Goal: Transaction & Acquisition: Purchase product/service

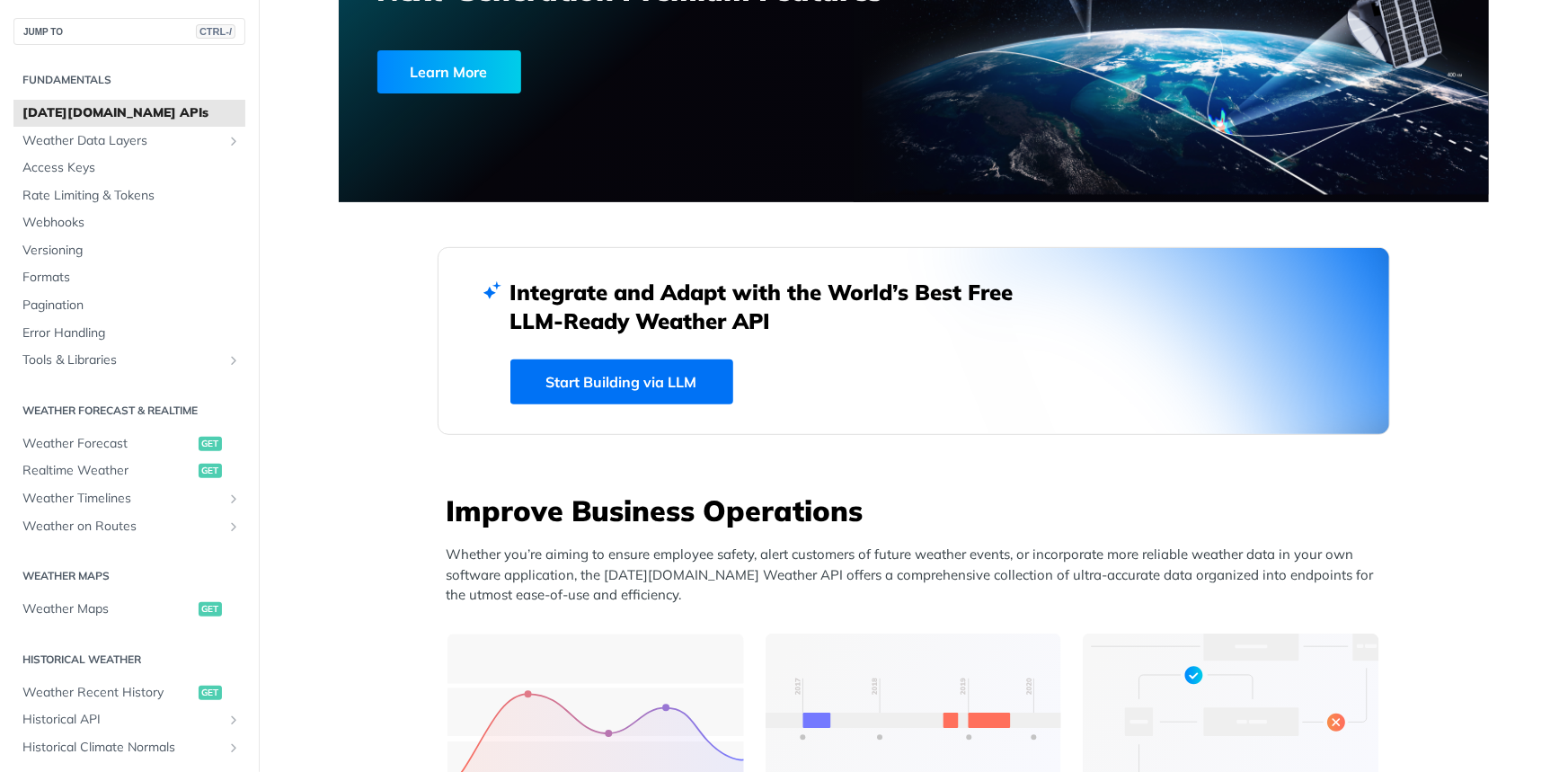
scroll to position [244, 0]
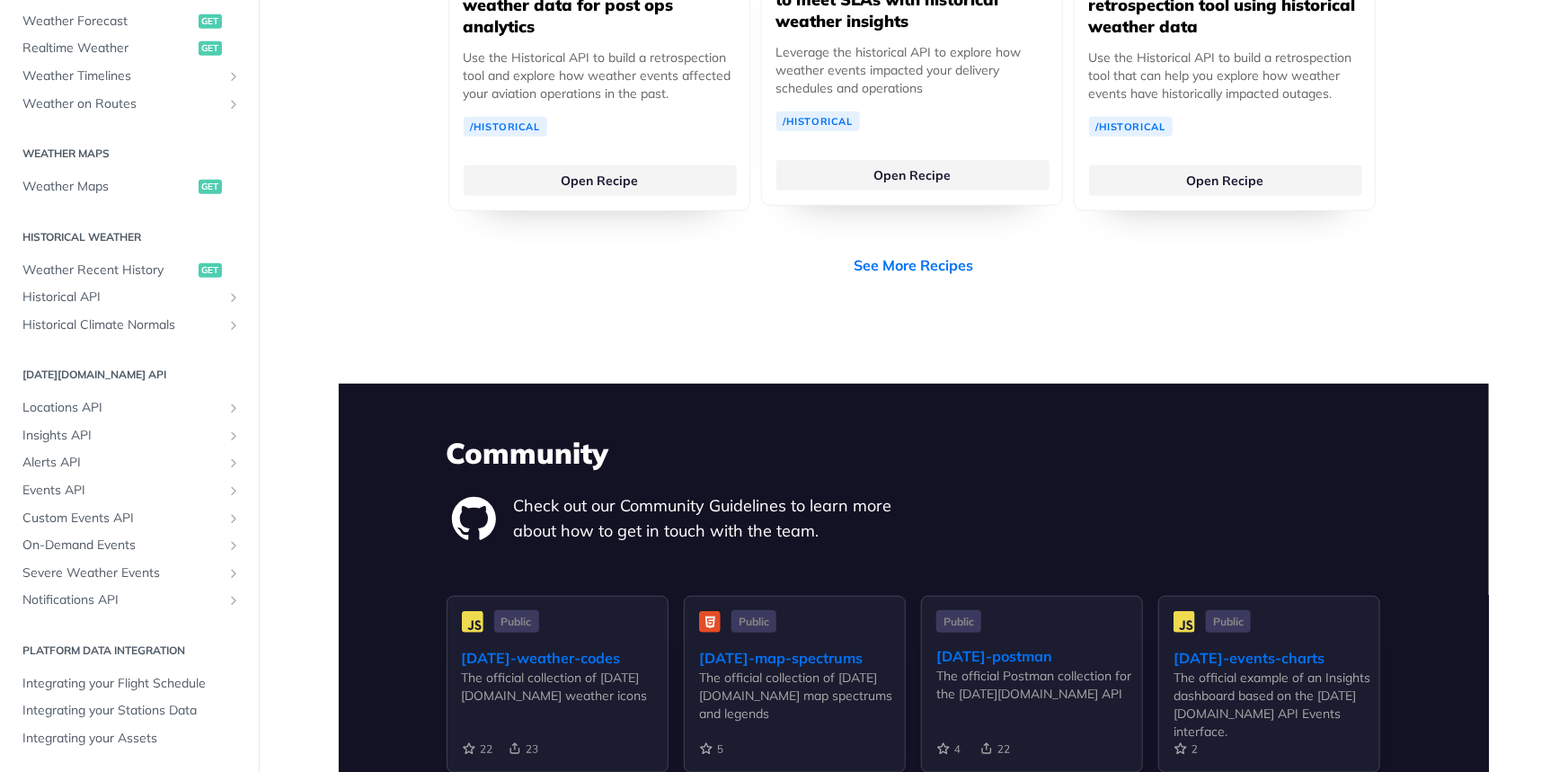
scroll to position [3818, 0]
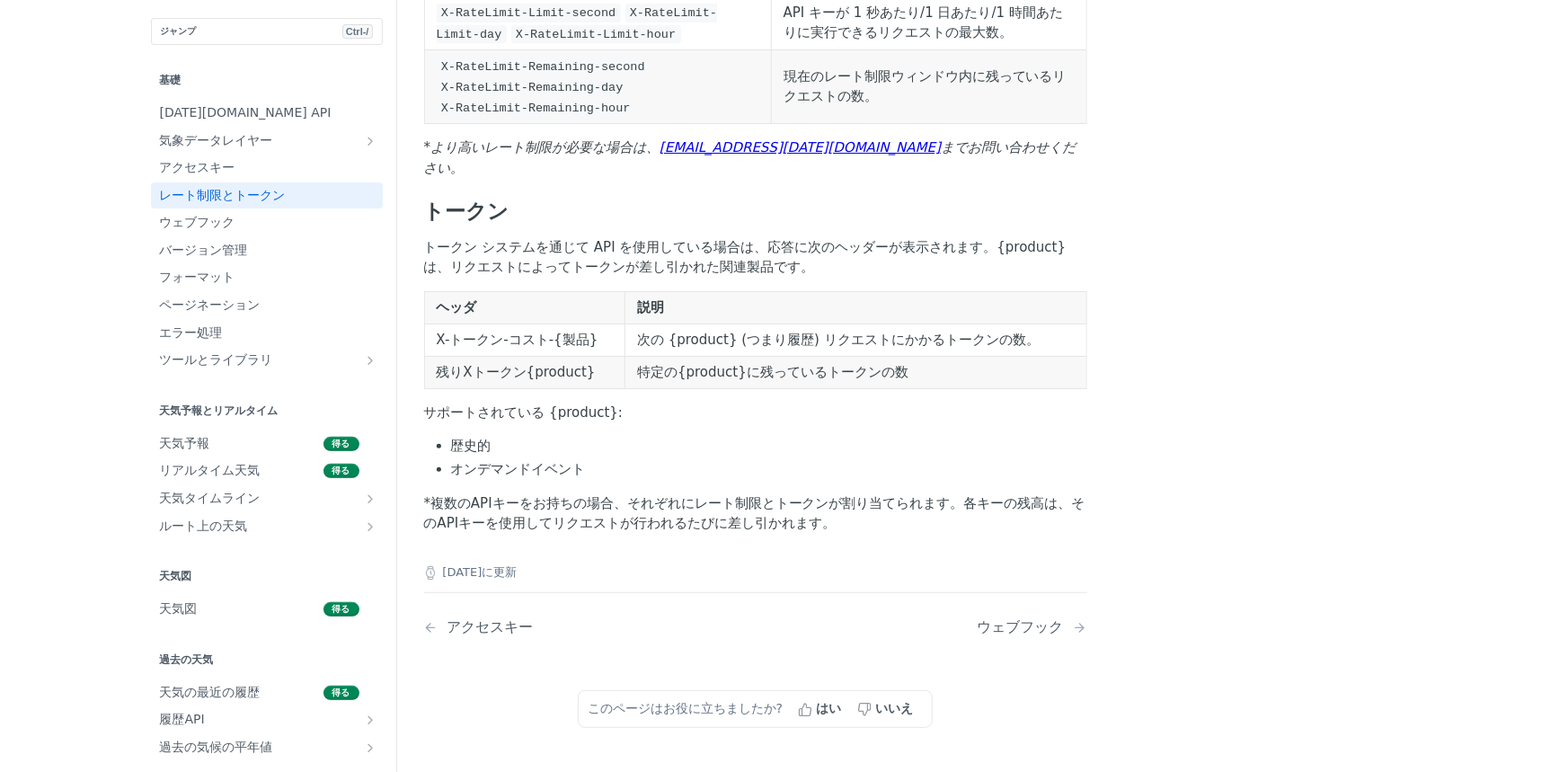
scroll to position [490, 0]
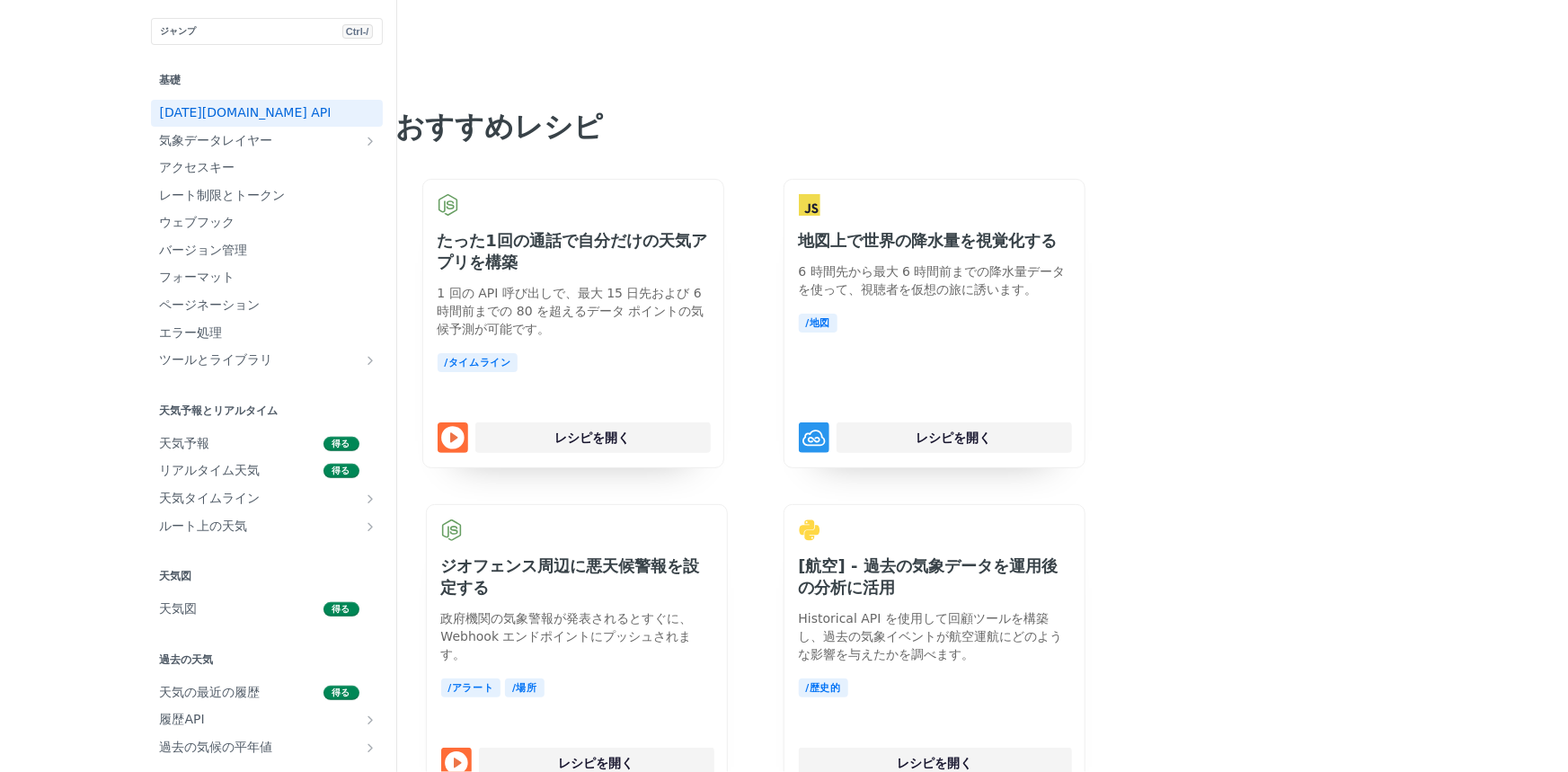
scroll to position [4276, 0]
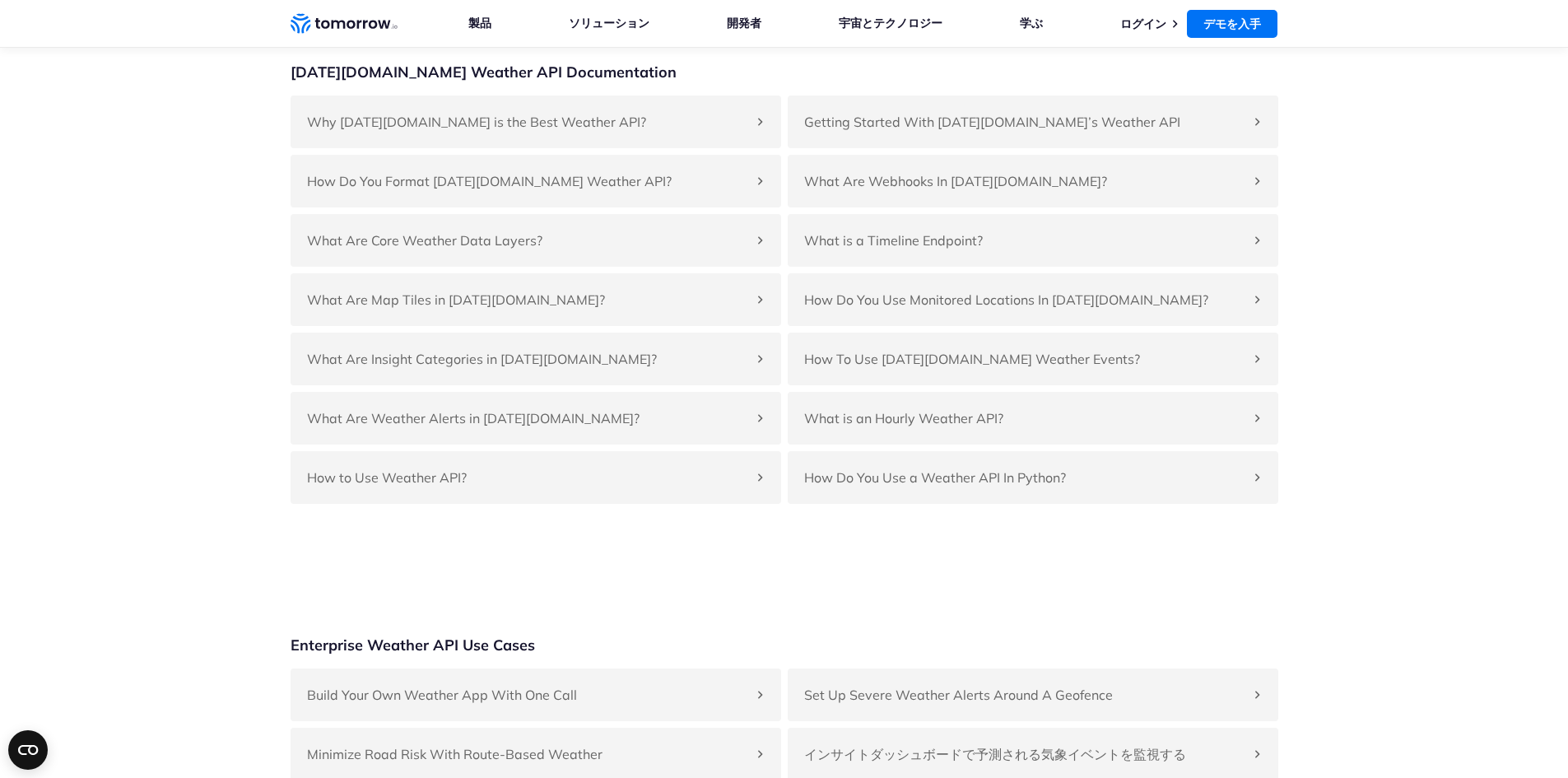
scroll to position [3707, 0]
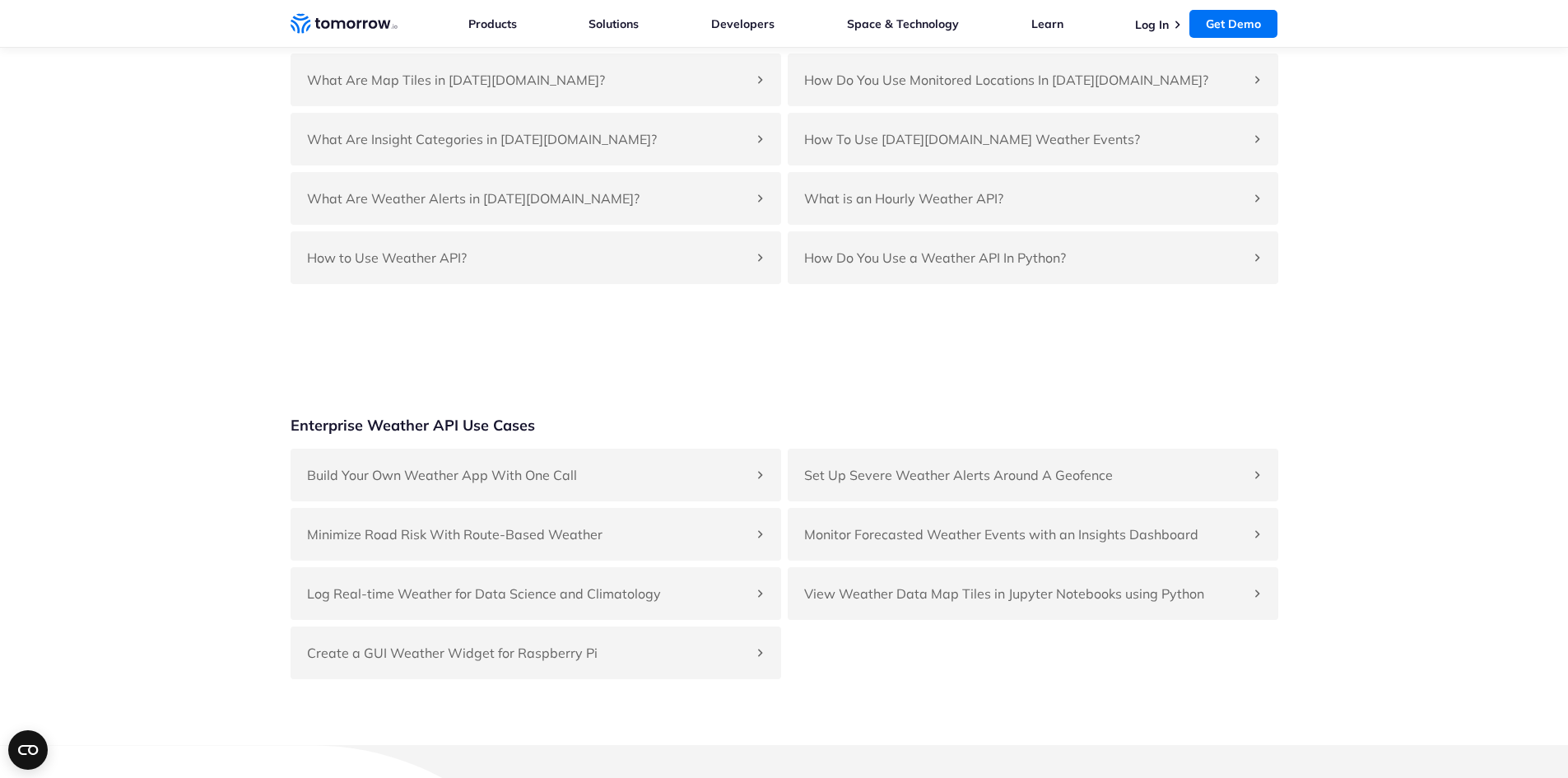
scroll to position [3859, 0]
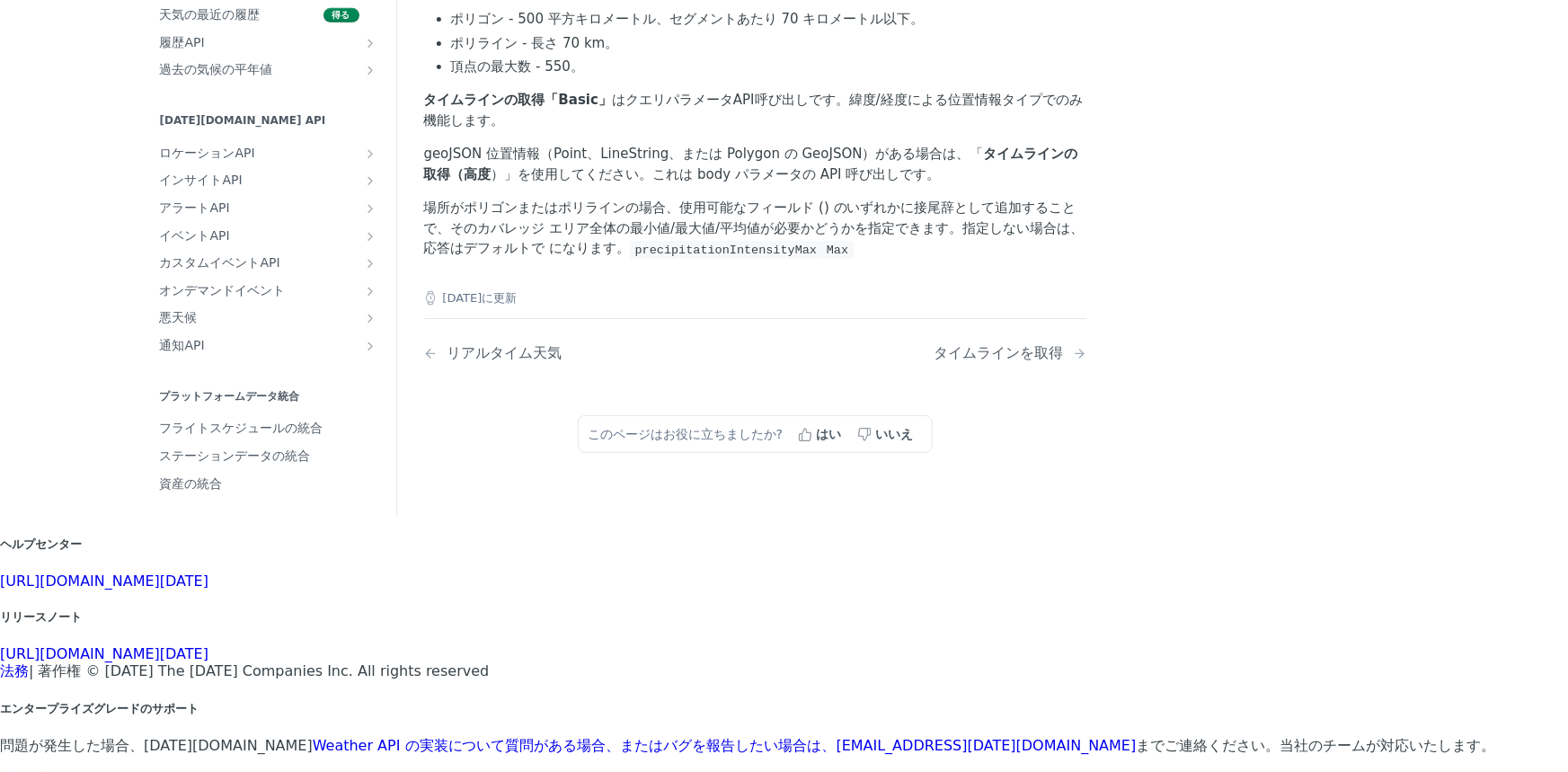
scroll to position [419, 0]
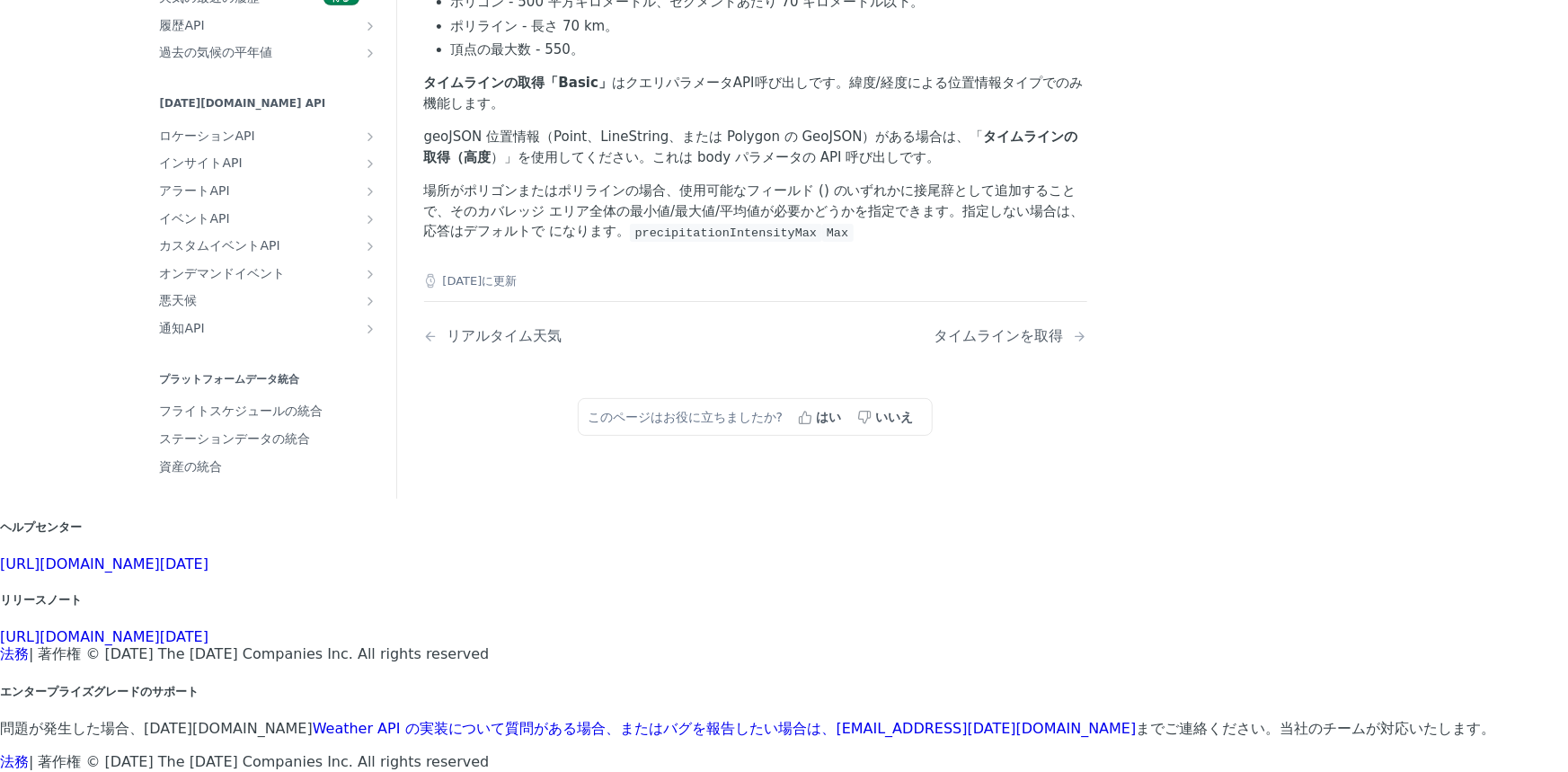
click at [930, 684] on h5 "エンタープライズグレードのサポート" at bounding box center [784, 692] width 1568 height 16
click at [958, 720] on font "[EMAIL_ADDRESS][DATE][DOMAIN_NAME]" at bounding box center [987, 729] width 301 height 17
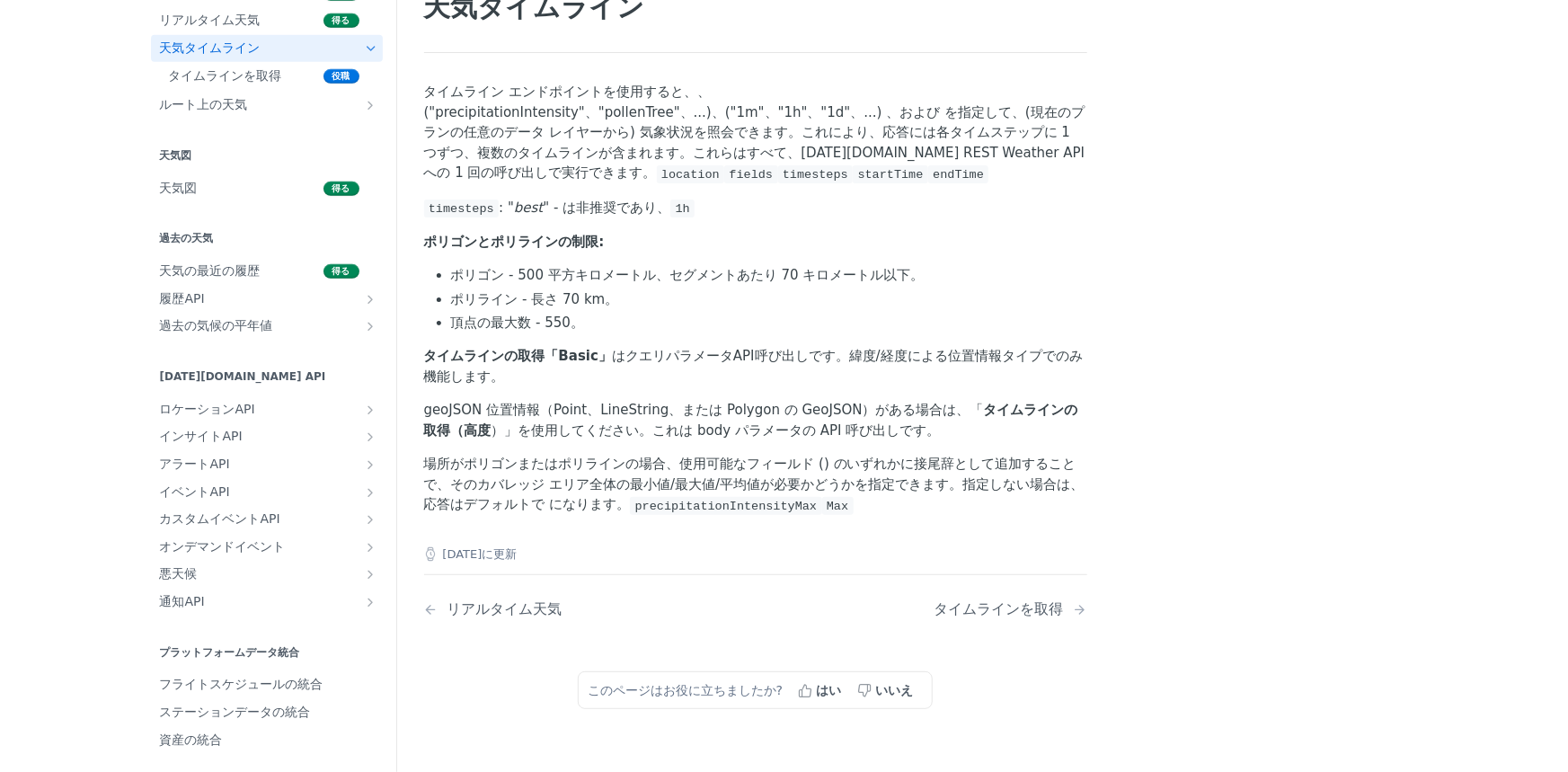
scroll to position [10, 0]
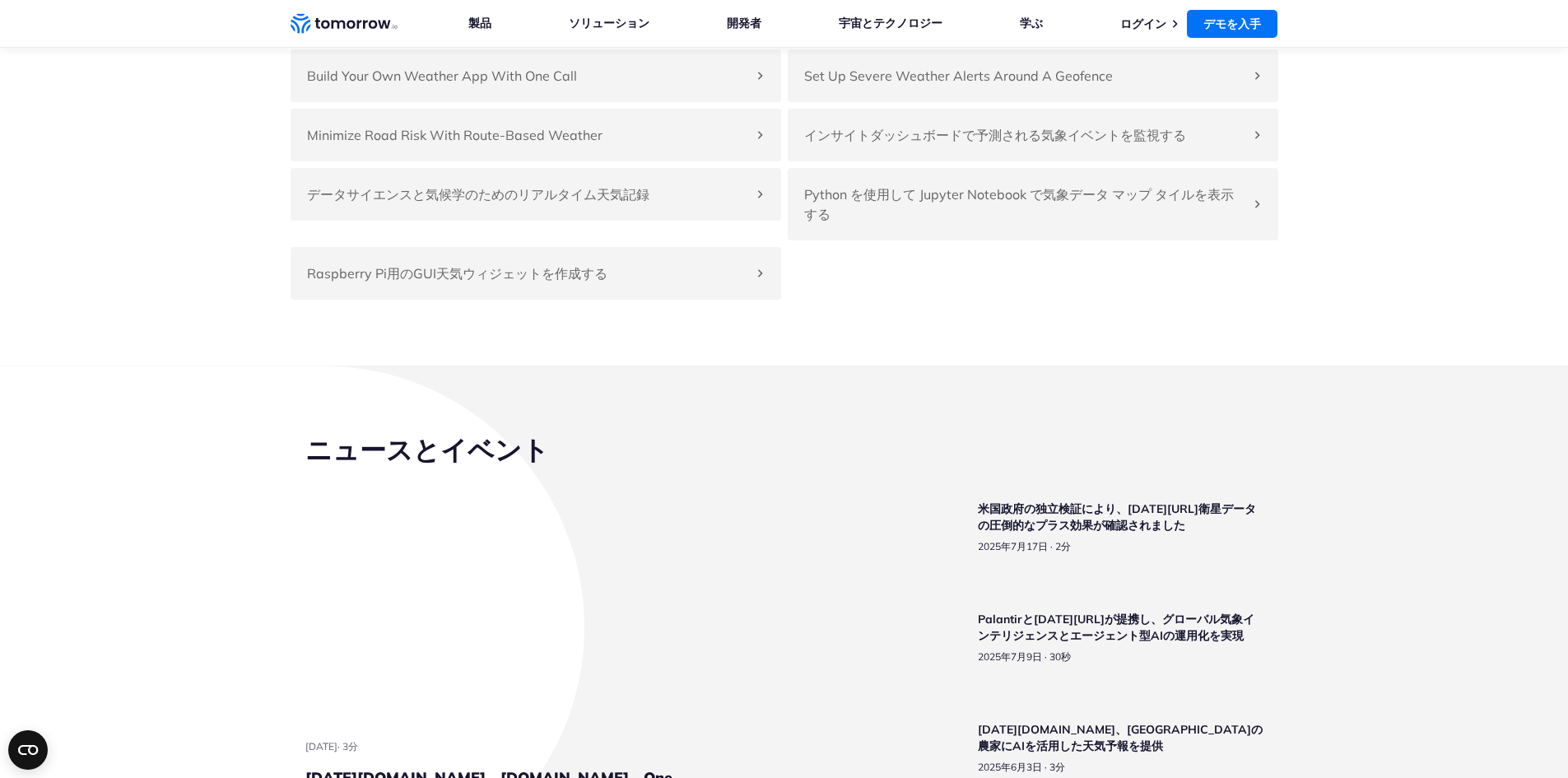
scroll to position [3729, 0]
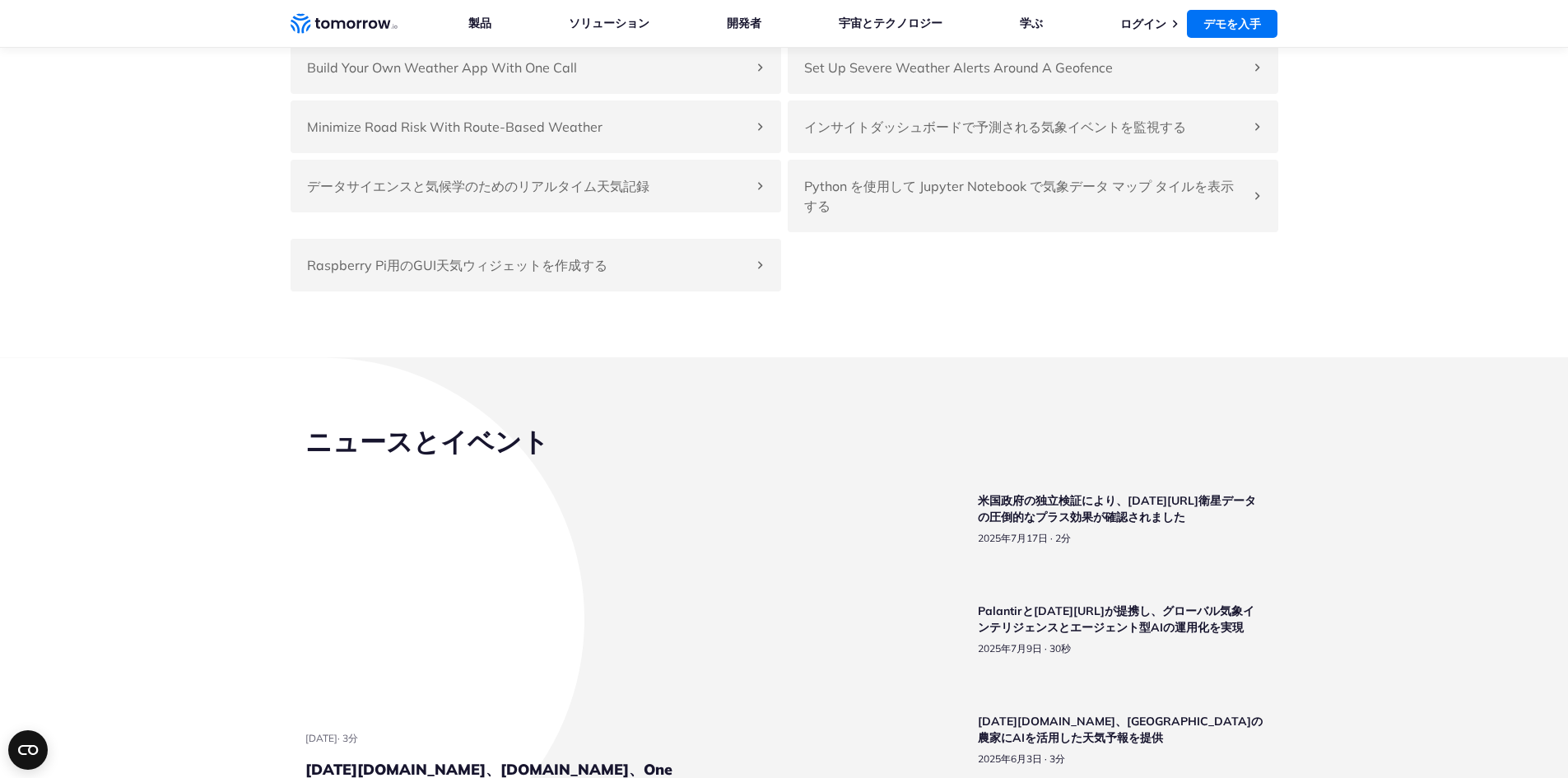
drag, startPoint x: 1148, startPoint y: 66, endPoint x: 1339, endPoint y: 27, distance: 194.9
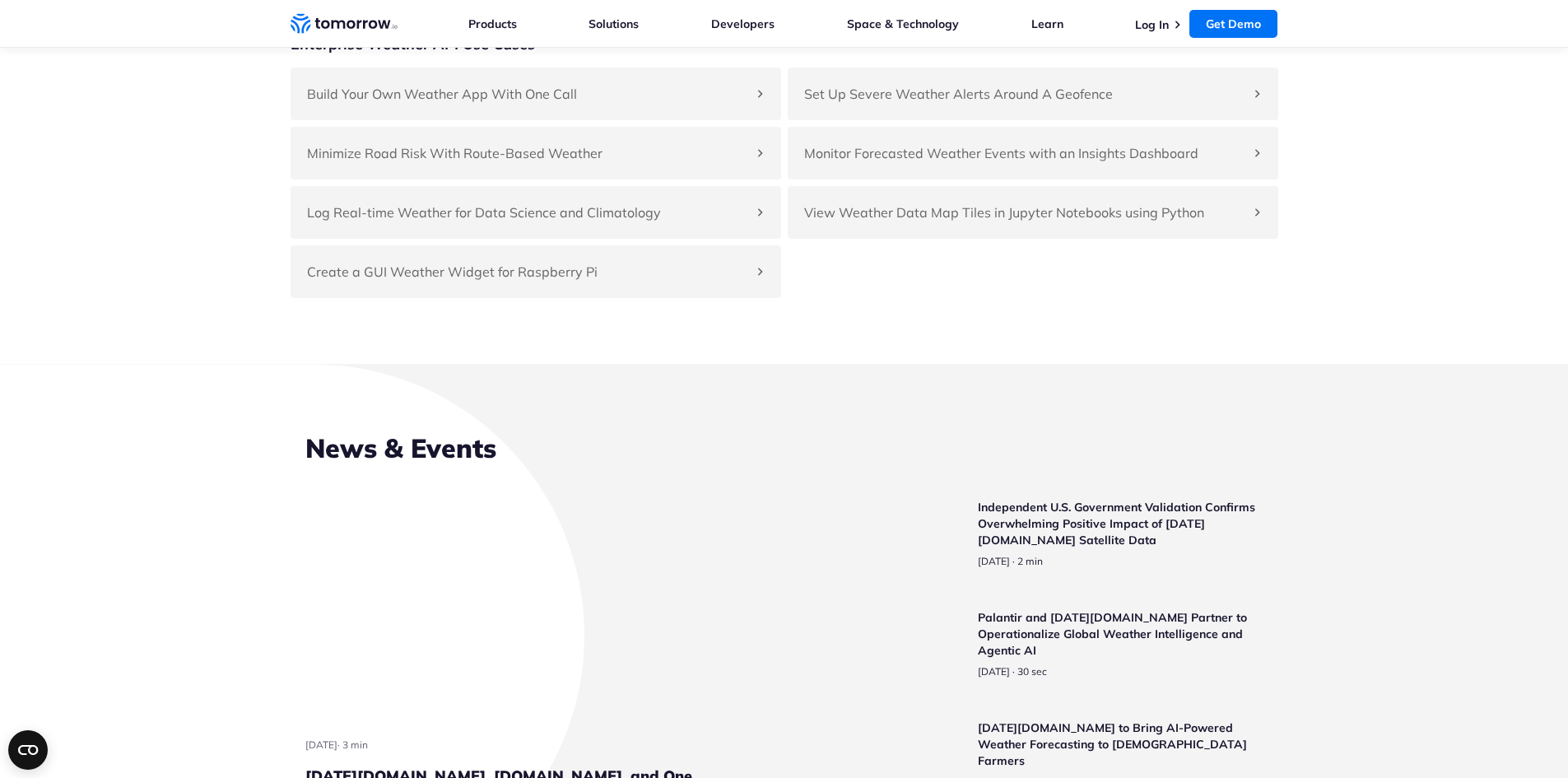
scroll to position [3736, 0]
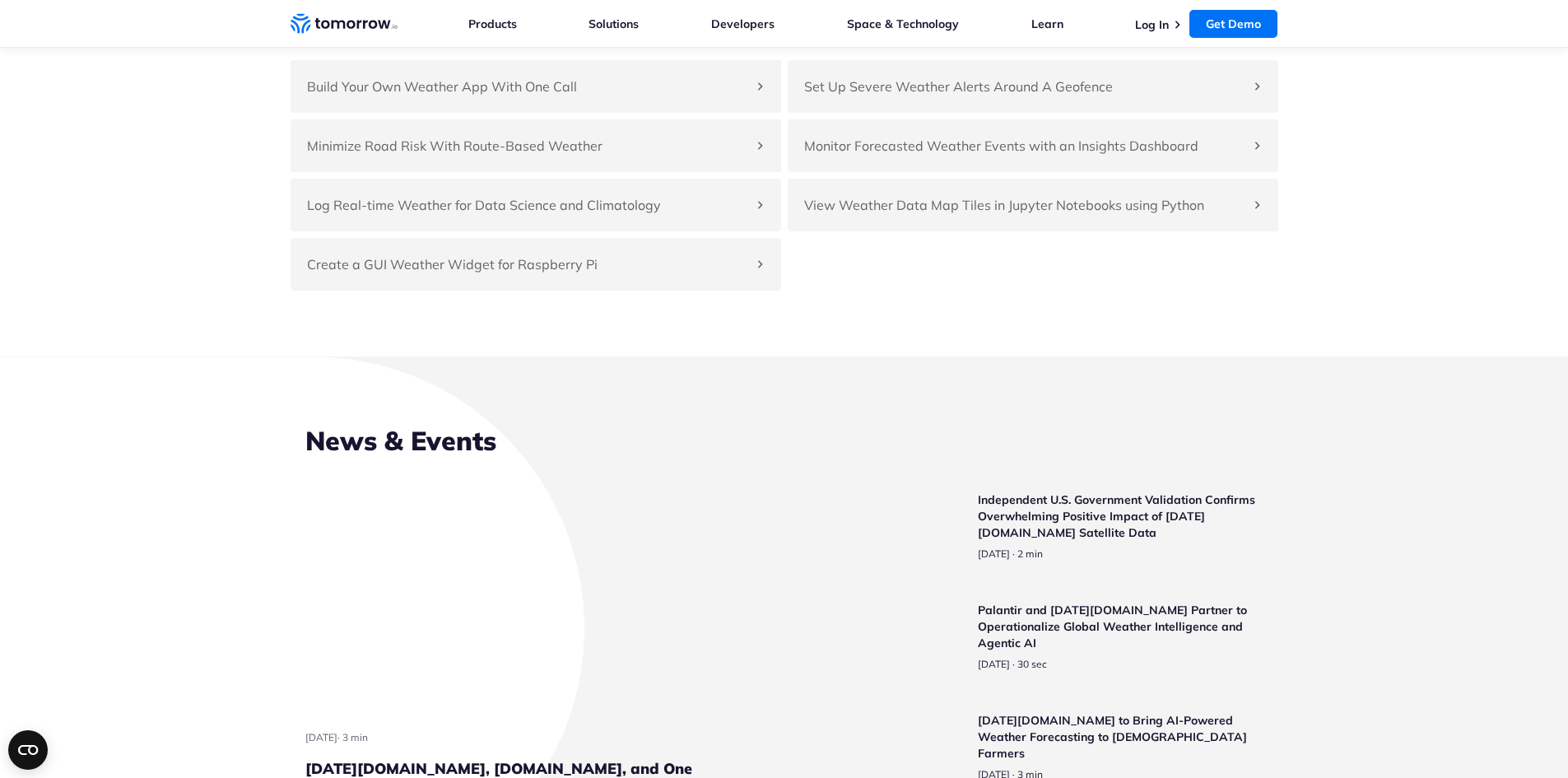
drag, startPoint x: 870, startPoint y: 255, endPoint x: 1010, endPoint y: 255, distance: 140.0
drag, startPoint x: 993, startPoint y: 264, endPoint x: 885, endPoint y: 262, distance: 108.0
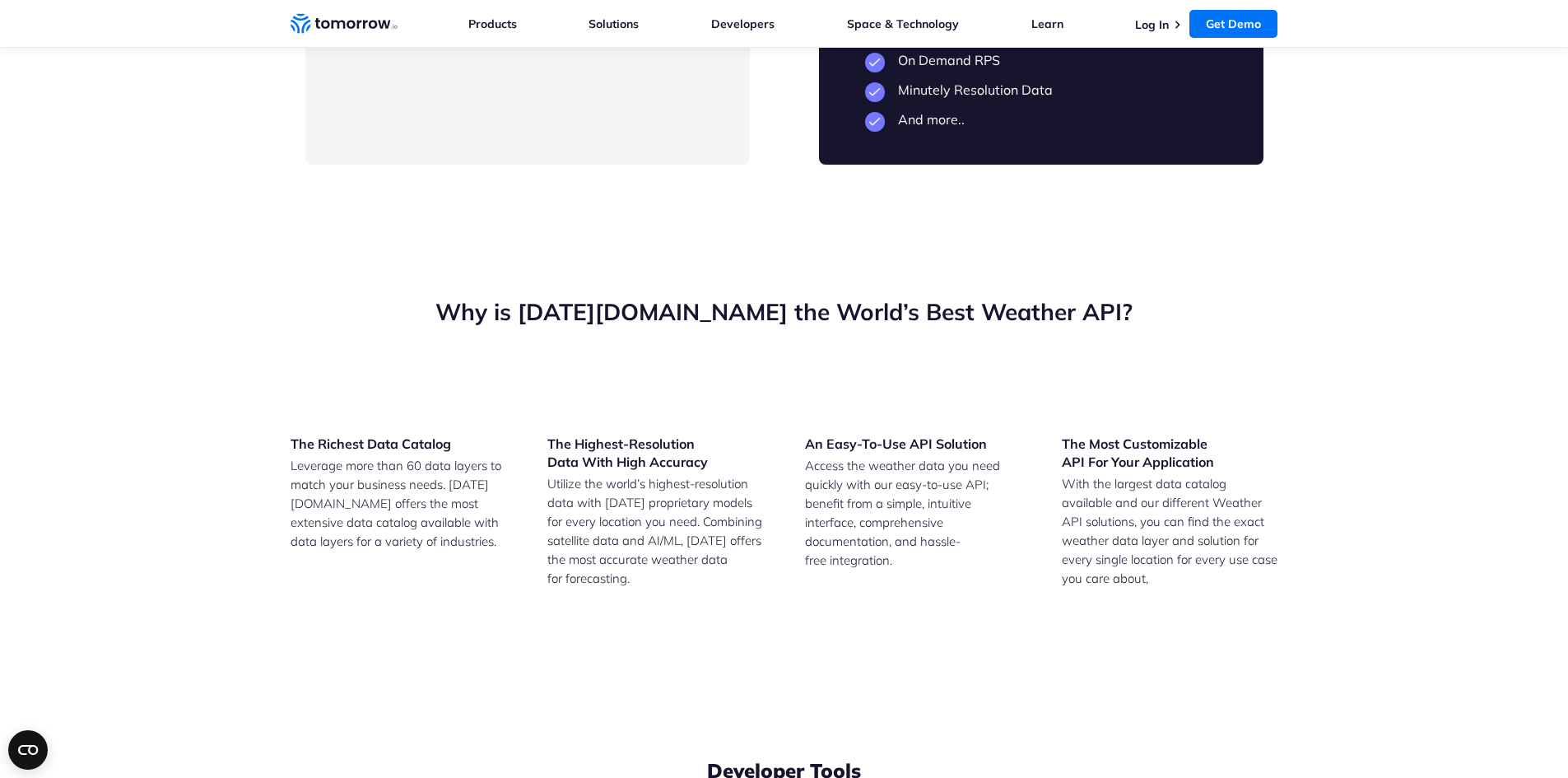
drag, startPoint x: 864, startPoint y: 251, endPoint x: 1032, endPoint y: 252, distance: 168.0
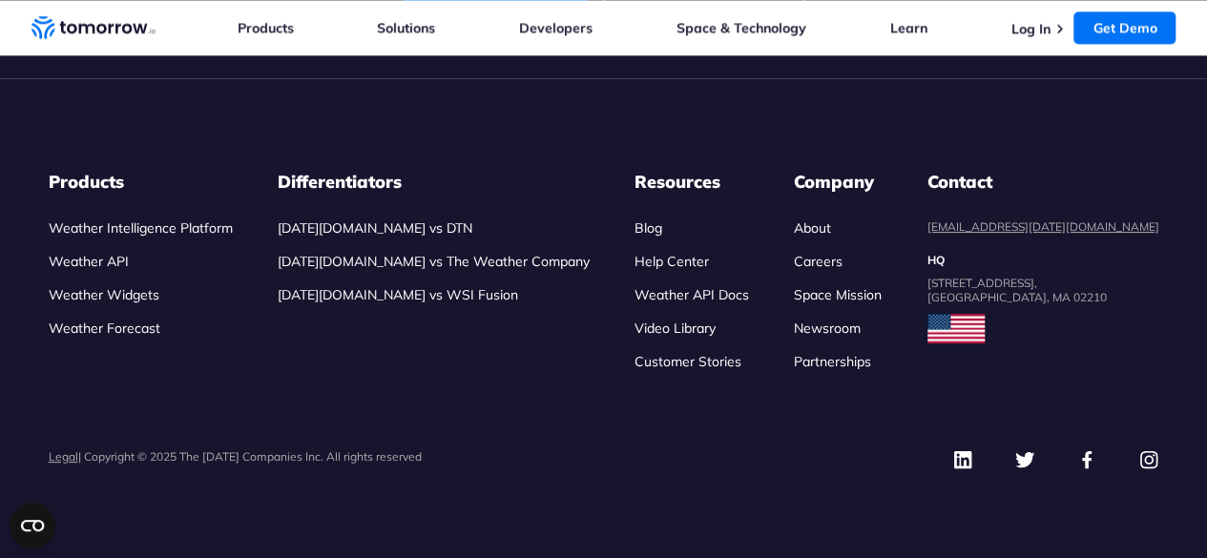
scroll to position [9102, 0]
click at [412, 194] on h3 "Differentiators" at bounding box center [434, 182] width 312 height 23
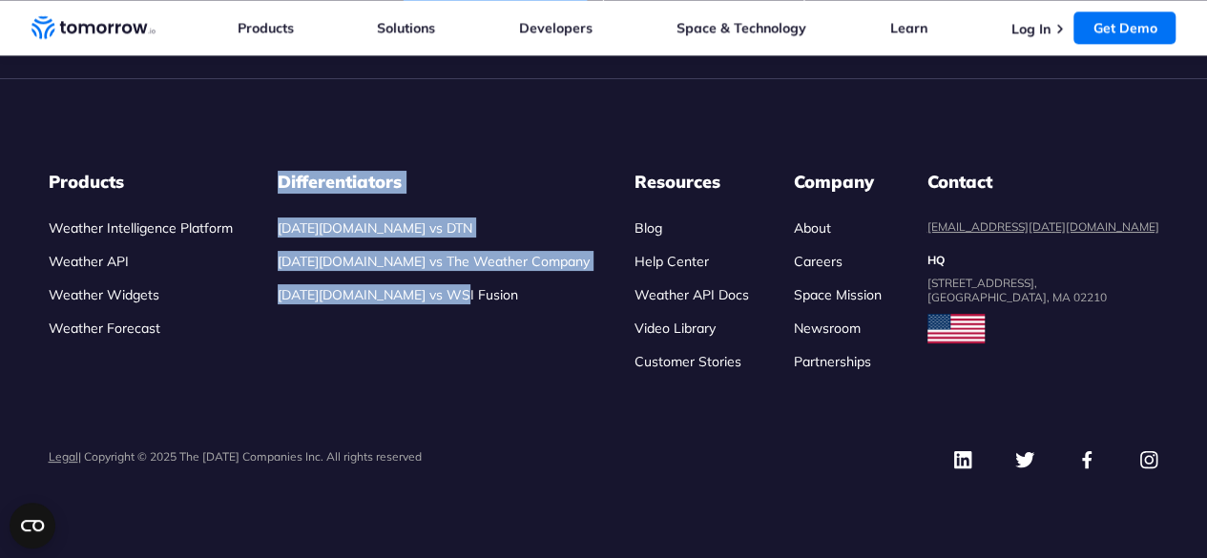
drag, startPoint x: 319, startPoint y: 240, endPoint x: 492, endPoint y: 352, distance: 206.4
click at [492, 352] on li "Differentiators [DATE][DOMAIN_NAME] vs DTN [DATE][DOMAIN_NAME] vs The Weather C…" at bounding box center [434, 271] width 312 height 200
copy li "Differentiators Tomorrow.io vs DTN Tomorrow.io vs The Weather Company Tomorrow.…"
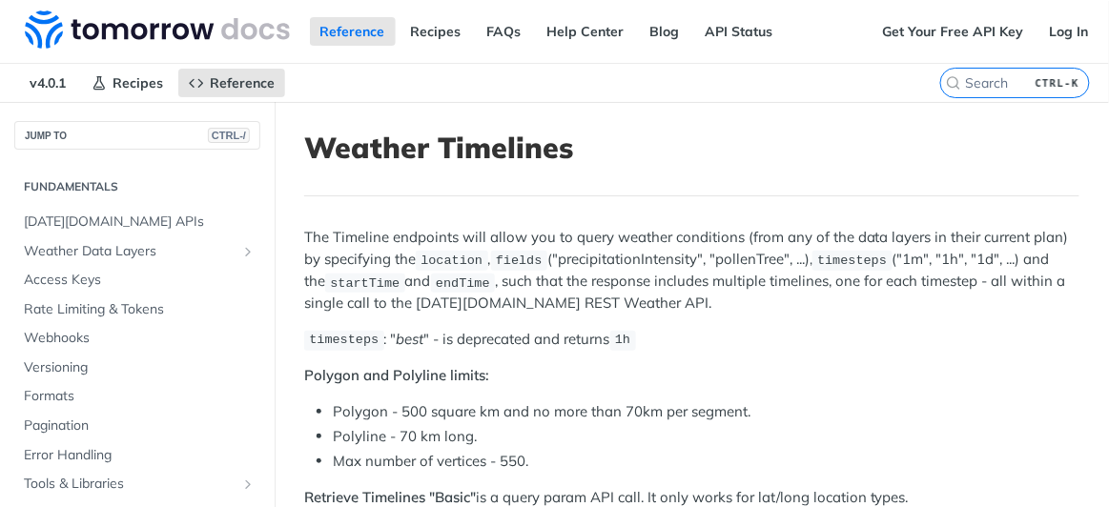
scroll to position [275, 0]
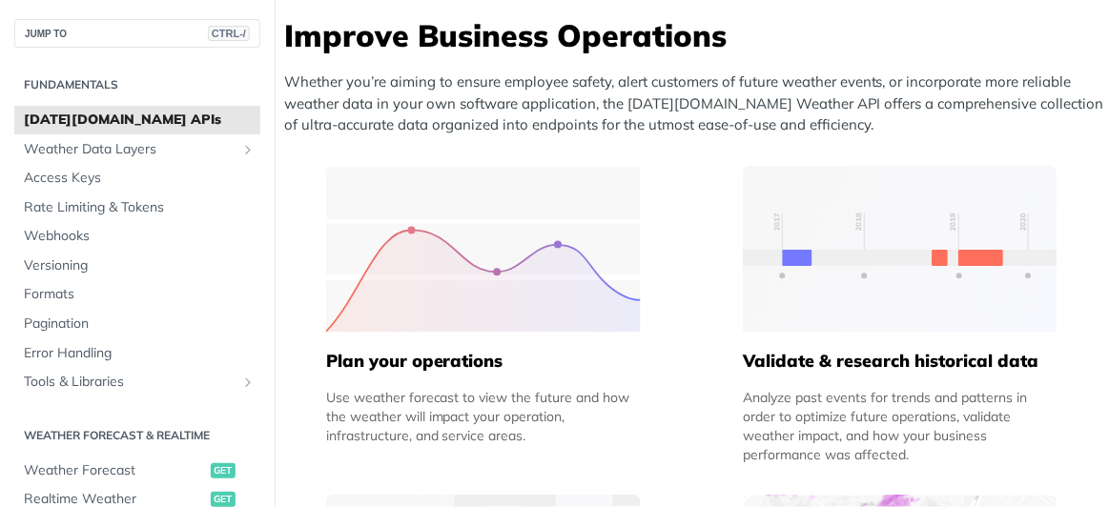
scroll to position [780, 0]
